Goal: Task Accomplishment & Management: Manage account settings

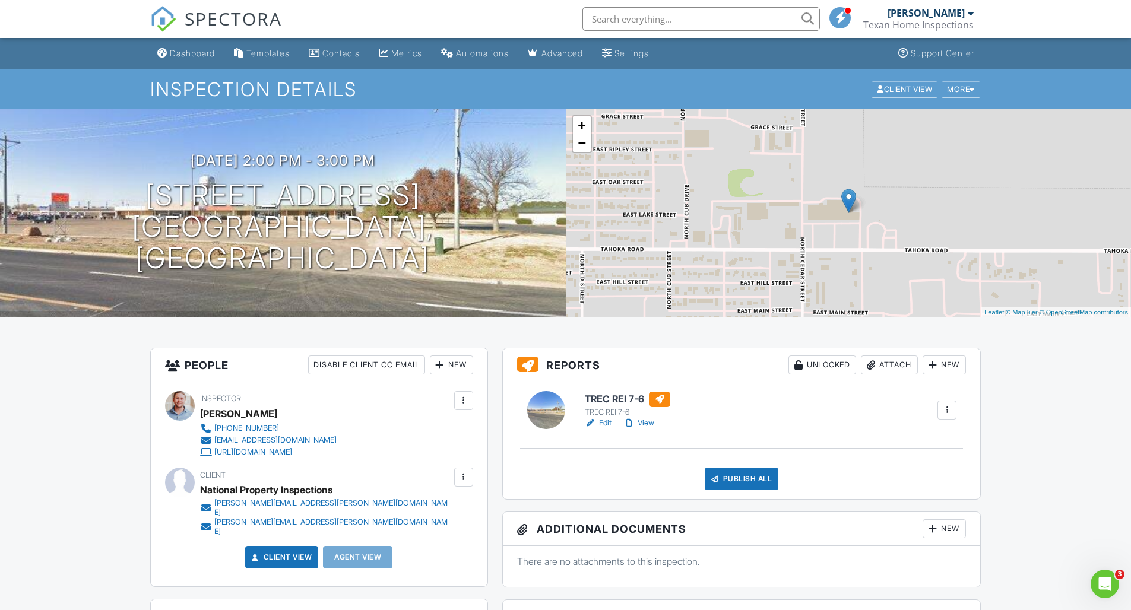
click at [600, 421] on link "Edit" at bounding box center [598, 423] width 27 height 12
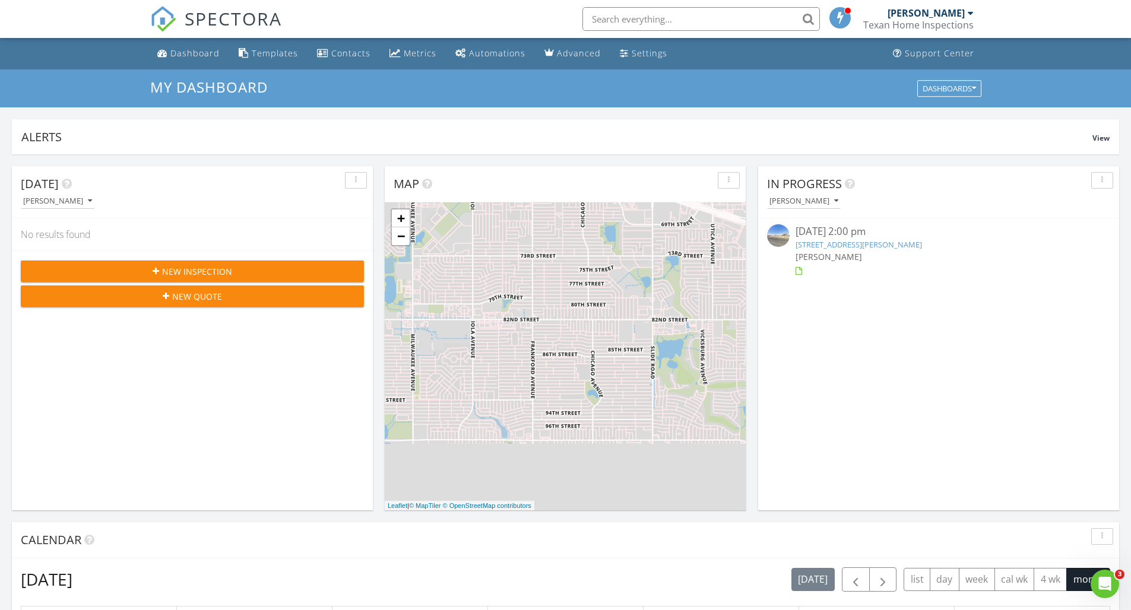
click at [877, 248] on link "[STREET_ADDRESS][PERSON_NAME]" at bounding box center [858, 244] width 126 height 11
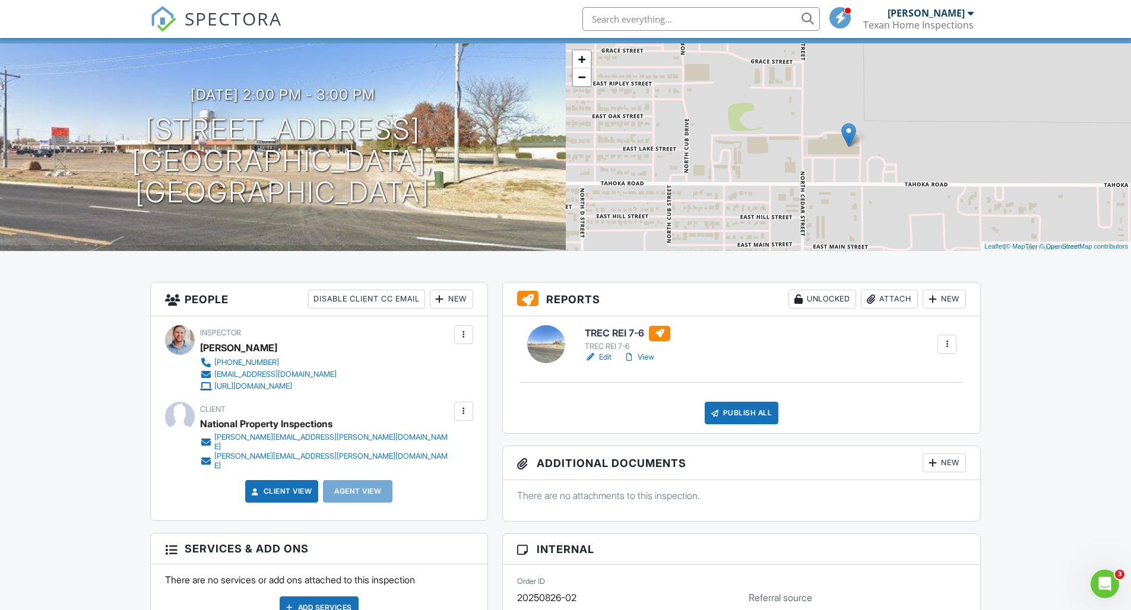
click at [604, 359] on link "Edit" at bounding box center [598, 357] width 27 height 12
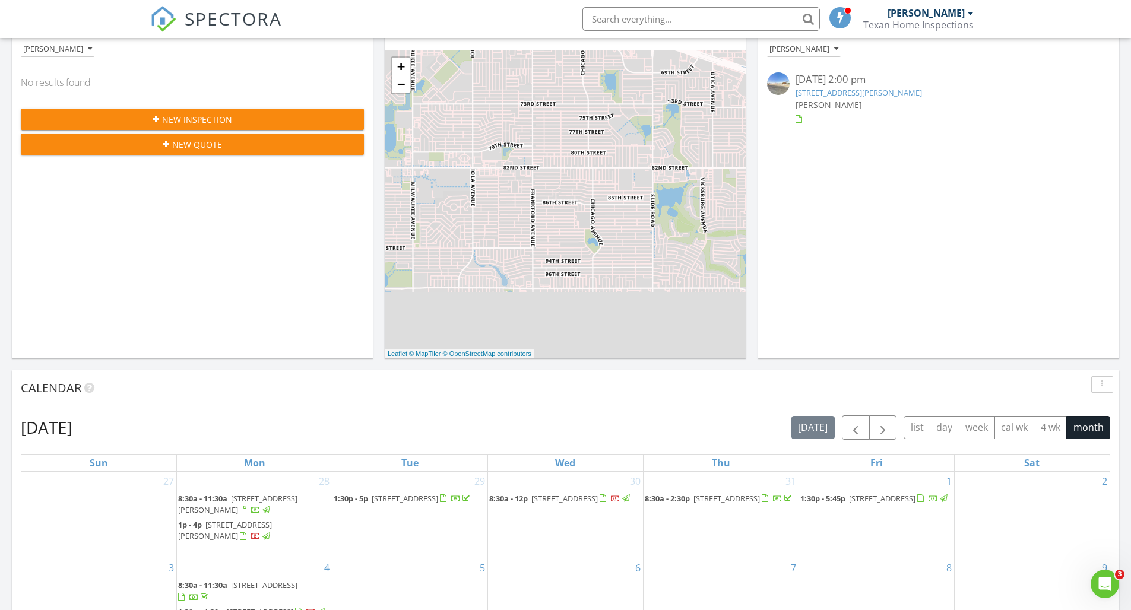
scroll to position [53, 0]
